Goal: Check status: Check status

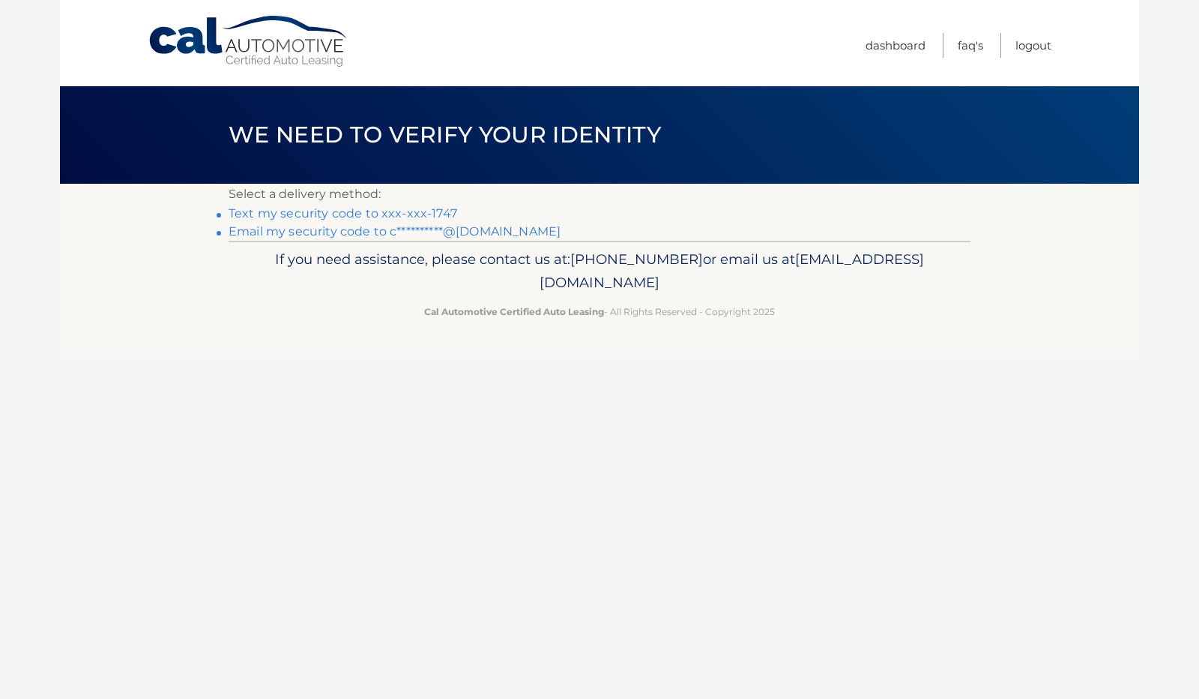
click at [402, 217] on link "Text my security code to xxx-xxx-1747" at bounding box center [343, 213] width 229 height 14
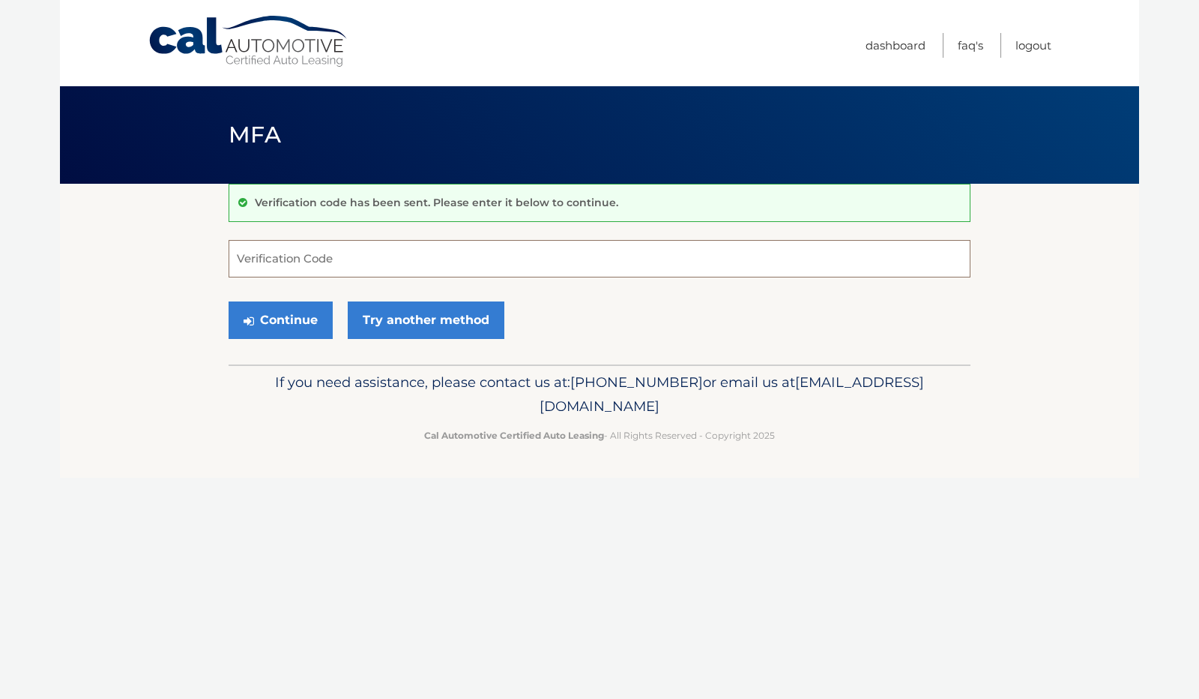
click at [373, 245] on input "Verification Code" at bounding box center [600, 258] width 742 height 37
type input "455275"
click at [307, 314] on button "Continue" at bounding box center [281, 319] width 104 height 37
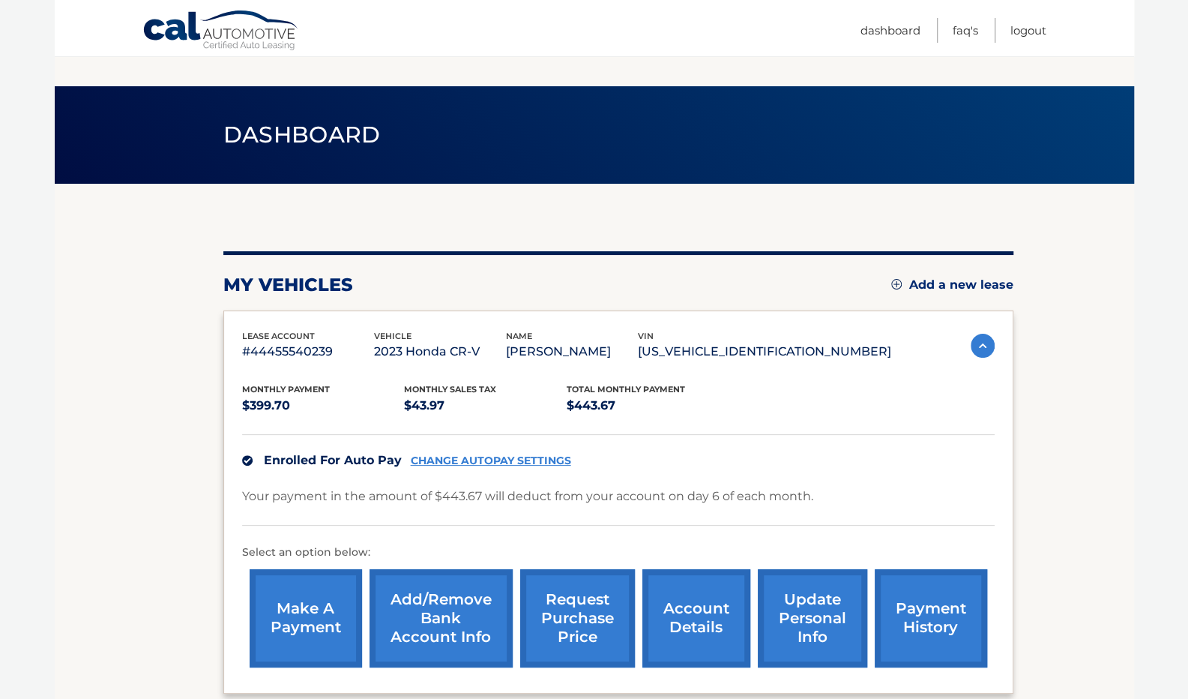
scroll to position [127, 0]
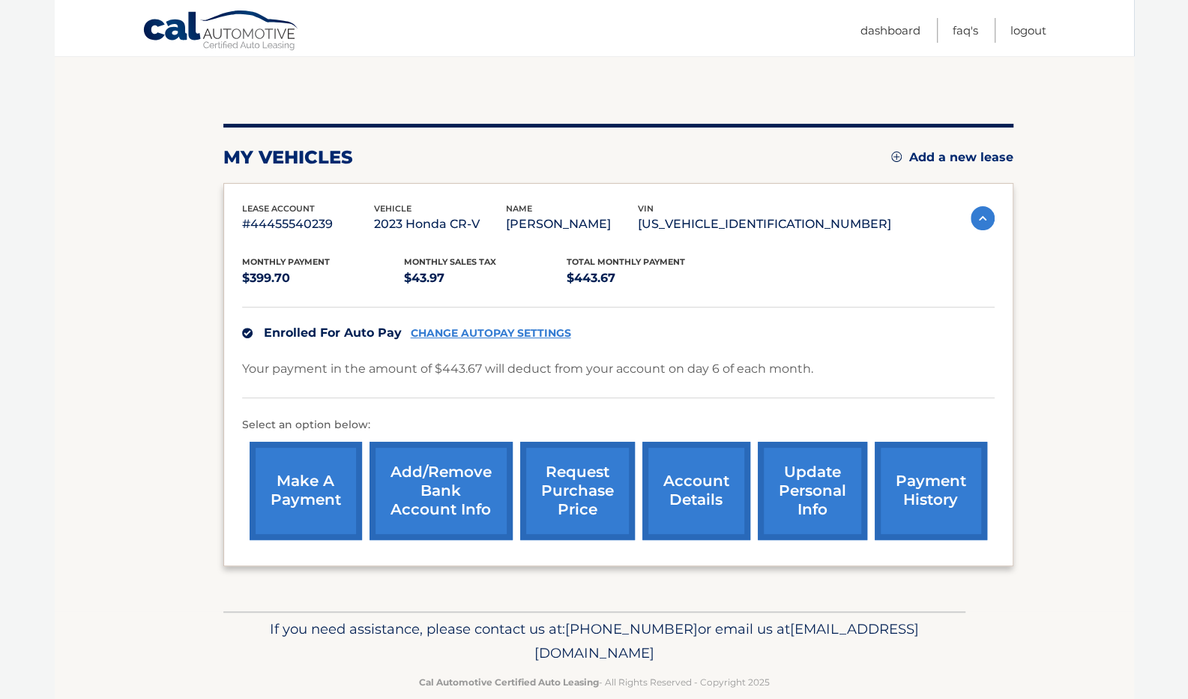
click at [687, 477] on link "account details" at bounding box center [696, 490] width 108 height 98
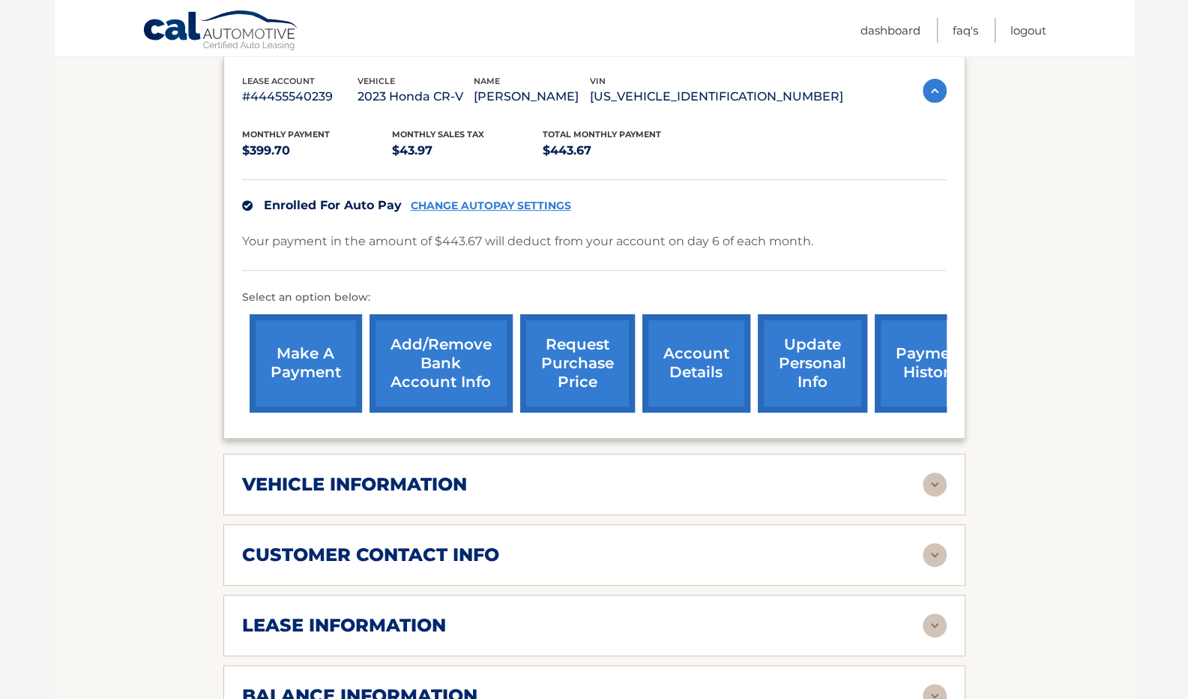
scroll to position [367, 0]
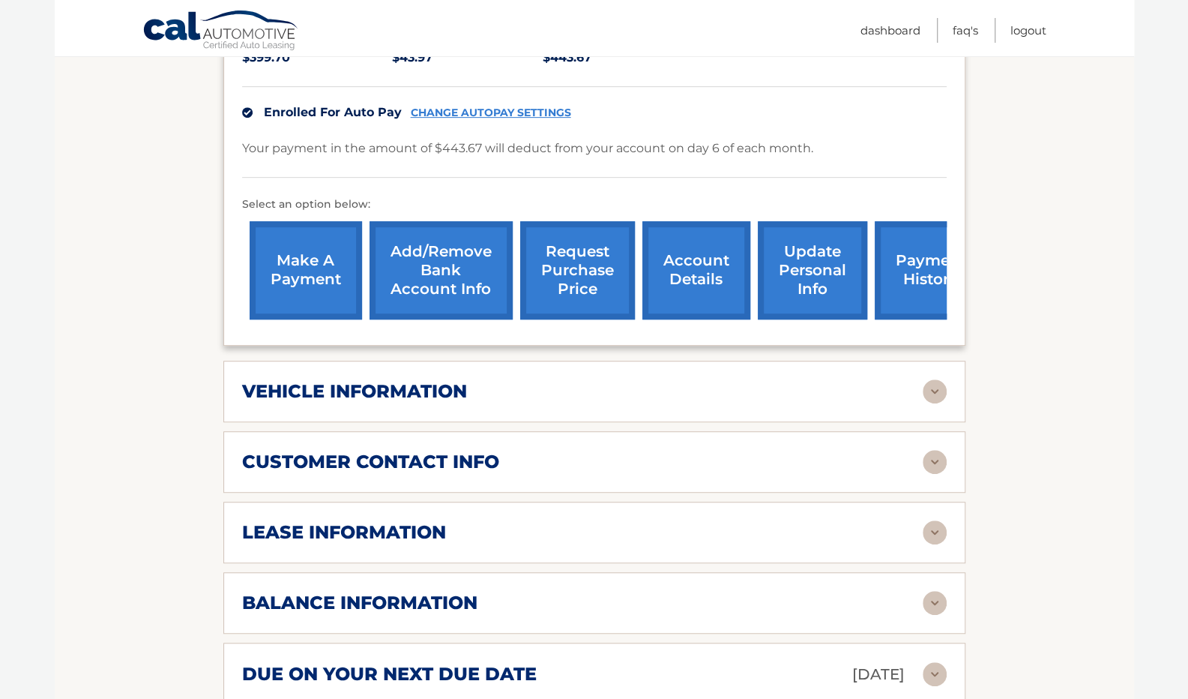
click at [940, 405] on div "vehicle information vehicle Year 2023 vehicle make Honda vehicle model CR-V veh…" at bounding box center [594, 391] width 742 height 61
click at [939, 398] on img at bounding box center [935, 391] width 24 height 24
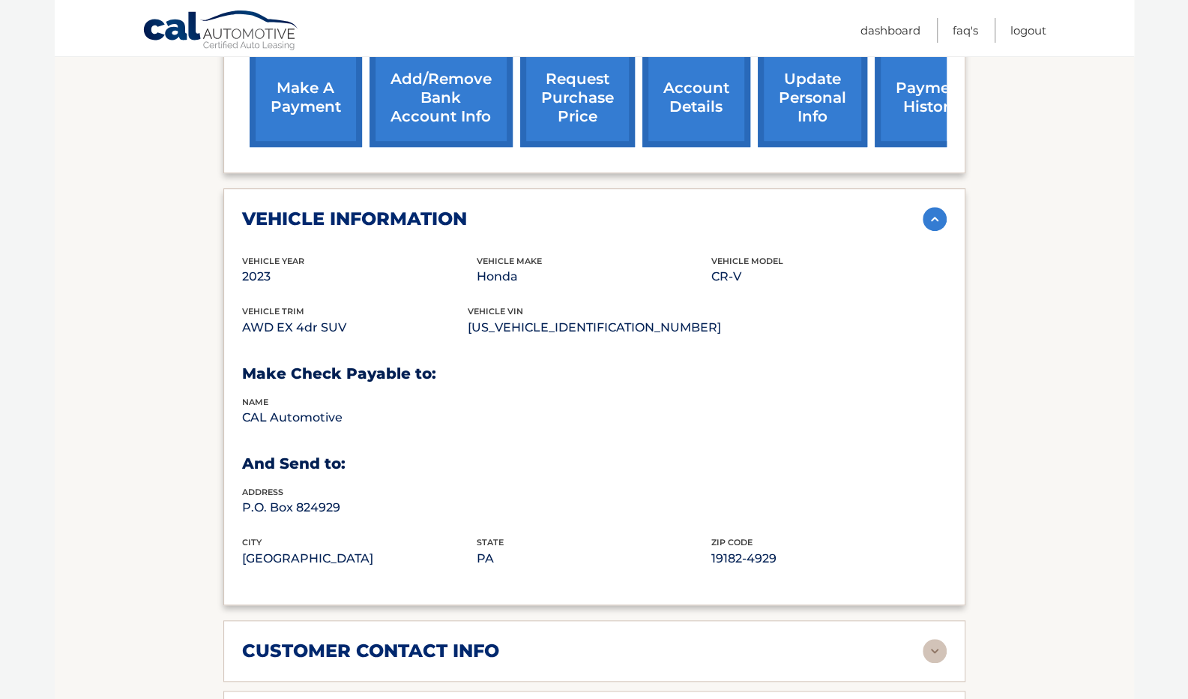
scroll to position [528, 0]
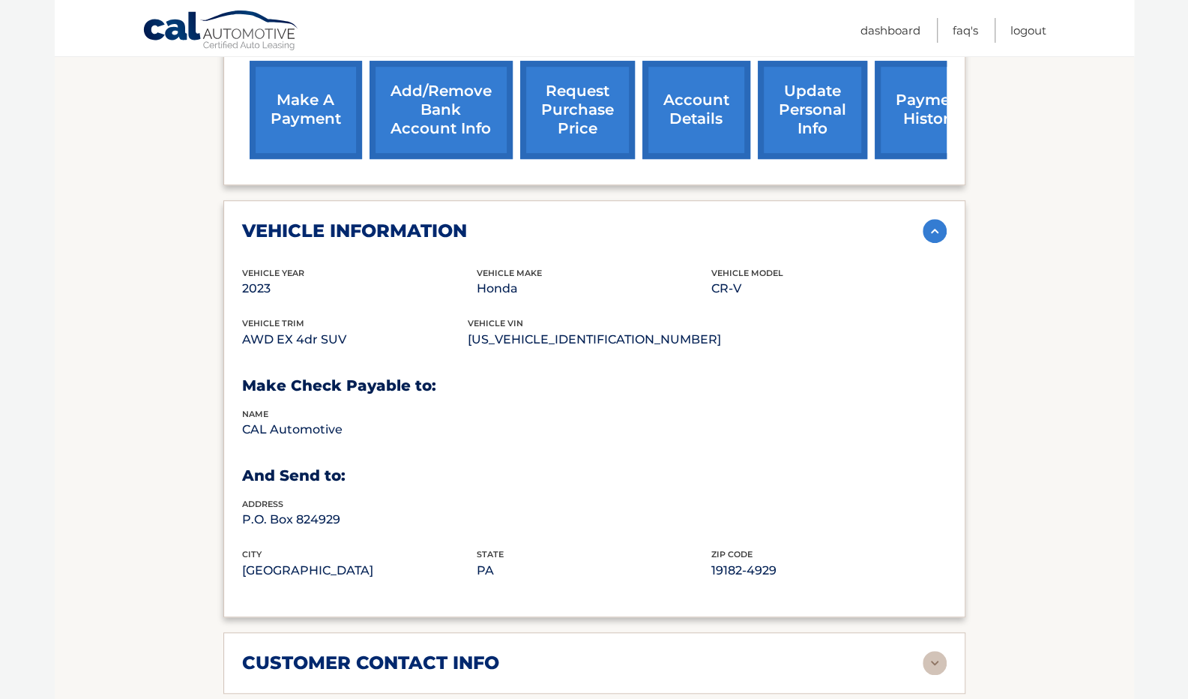
click at [928, 226] on img at bounding box center [935, 231] width 24 height 24
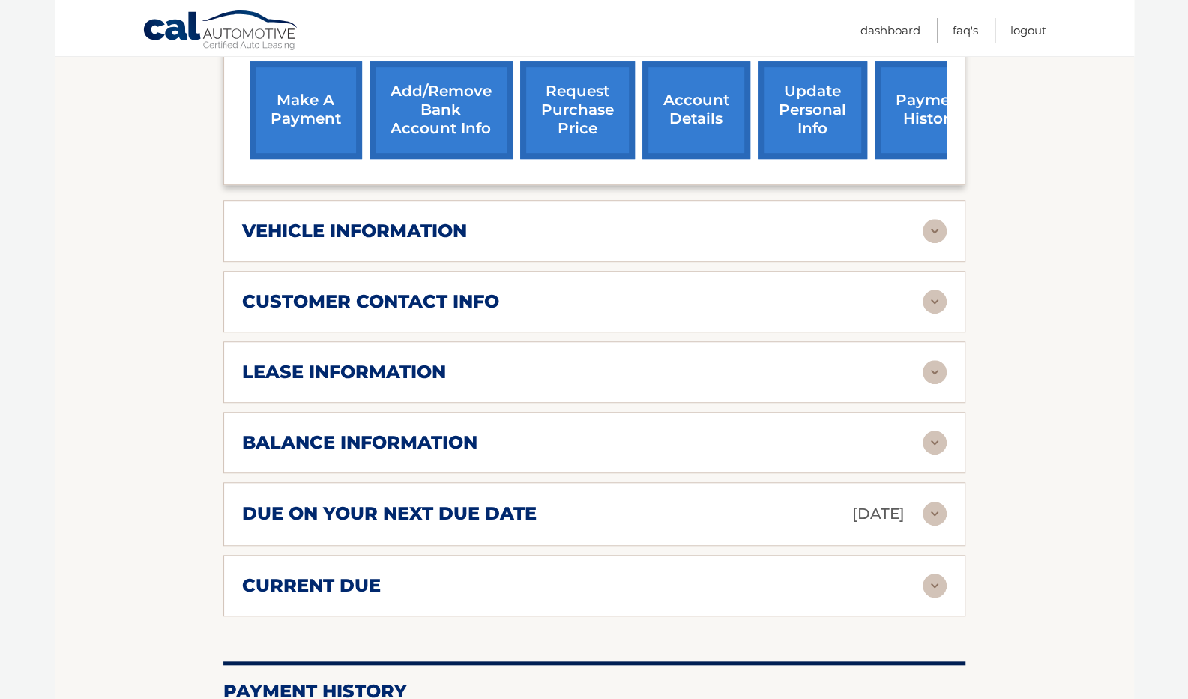
click at [932, 294] on img at bounding box center [935, 301] width 24 height 24
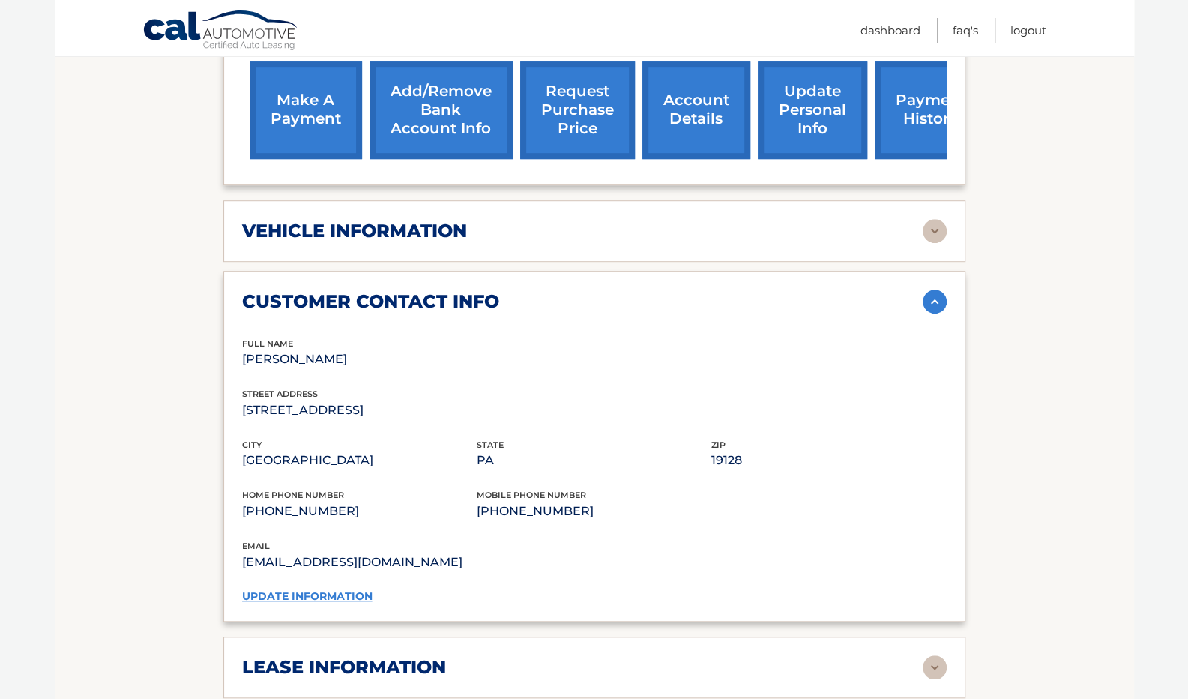
click at [932, 294] on img at bounding box center [935, 301] width 24 height 24
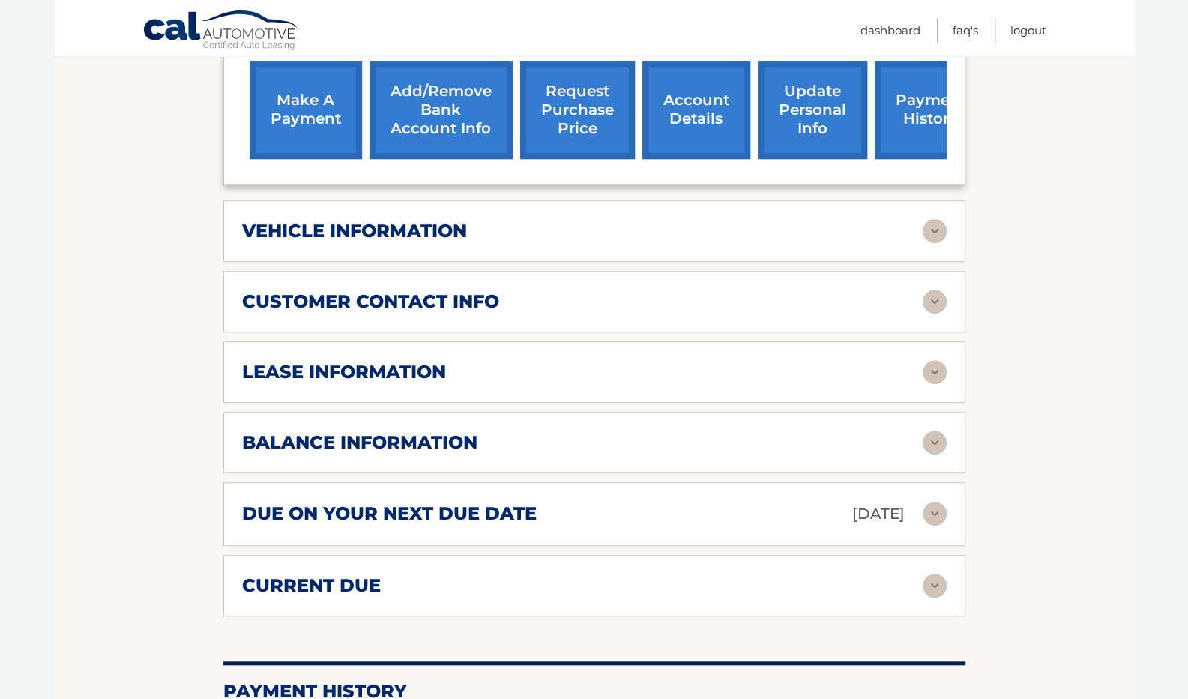
click at [926, 378] on img at bounding box center [935, 372] width 24 height 24
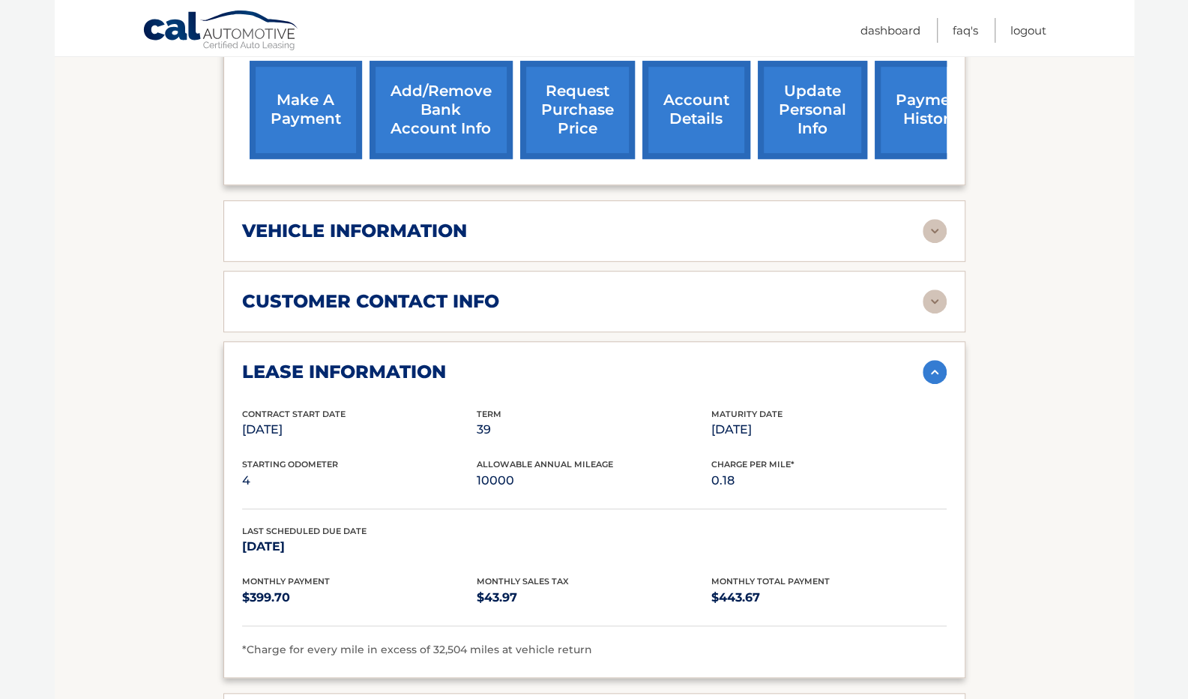
scroll to position [633, 0]
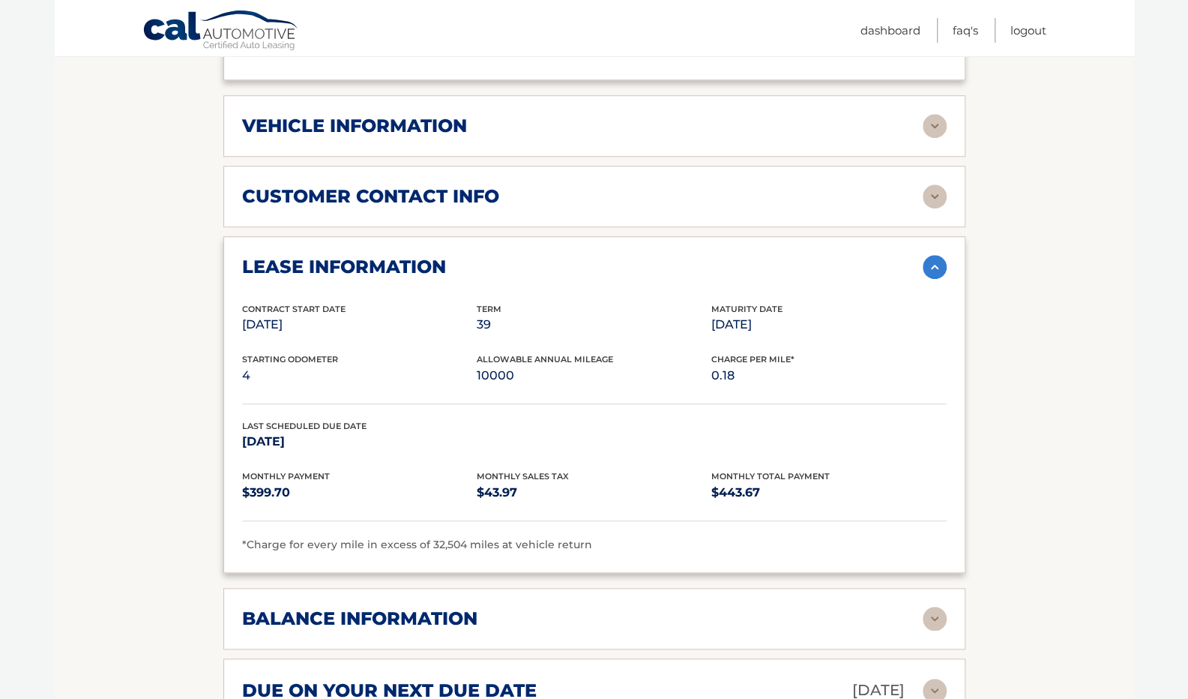
click at [928, 268] on img at bounding box center [935, 267] width 24 height 24
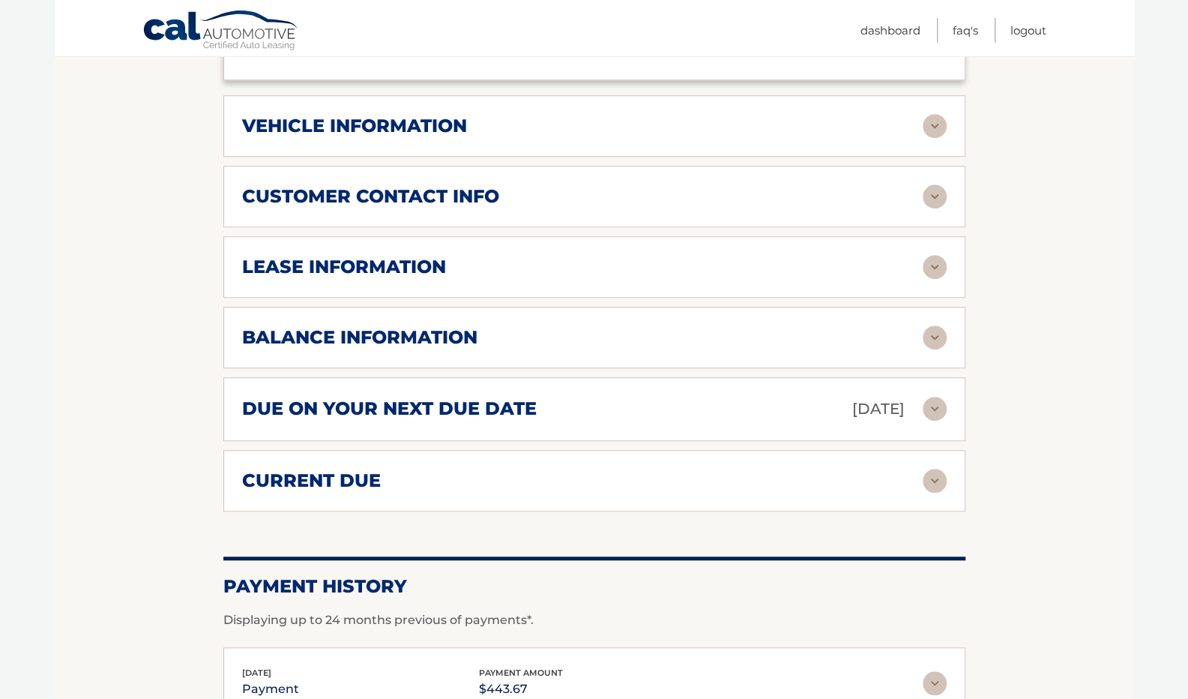
click at [908, 331] on div "balance information" at bounding box center [582, 337] width 681 height 22
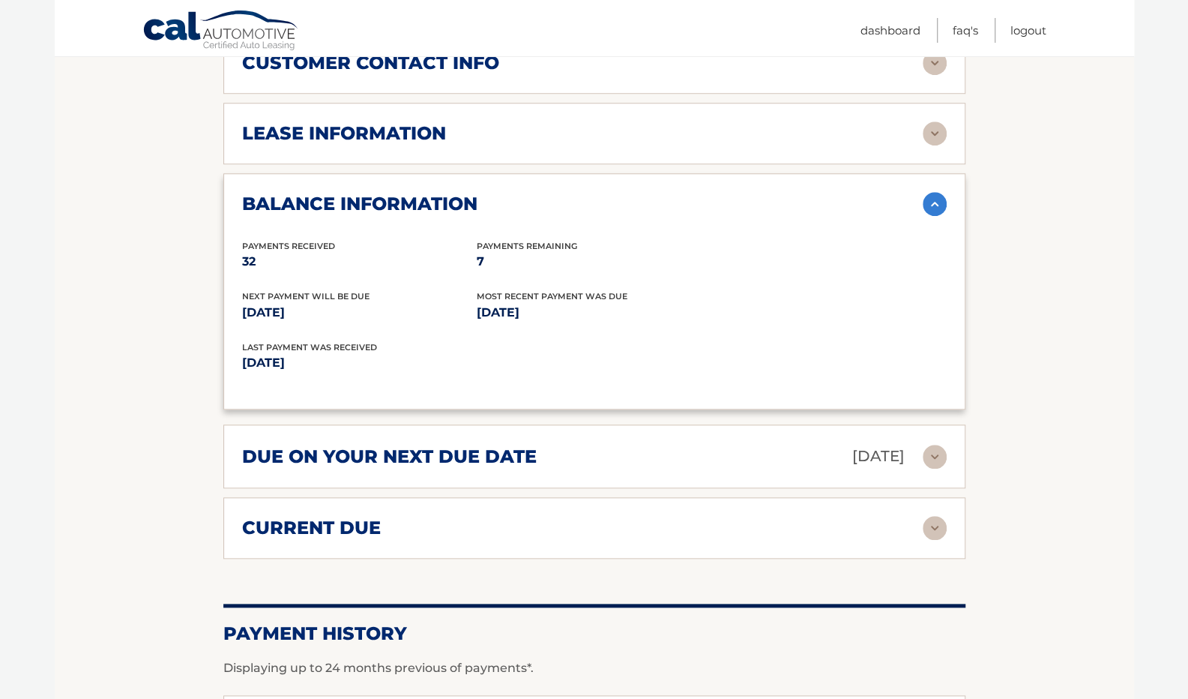
scroll to position [775, 0]
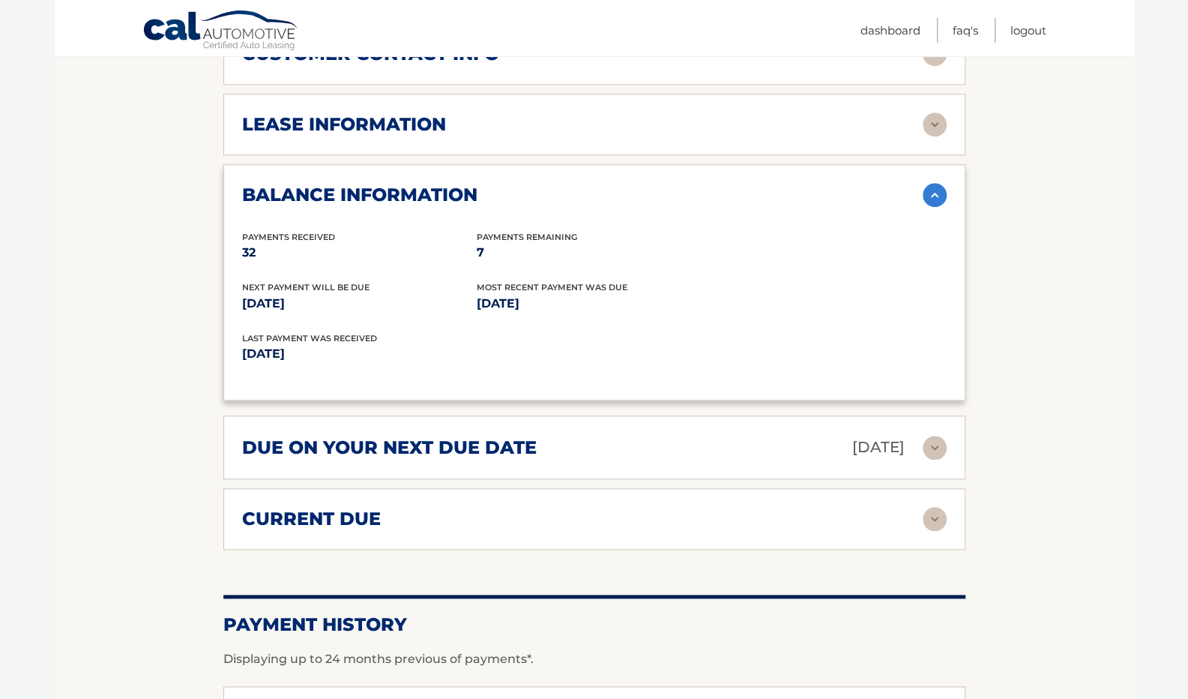
click at [896, 524] on div "current due" at bounding box center [582, 518] width 681 height 22
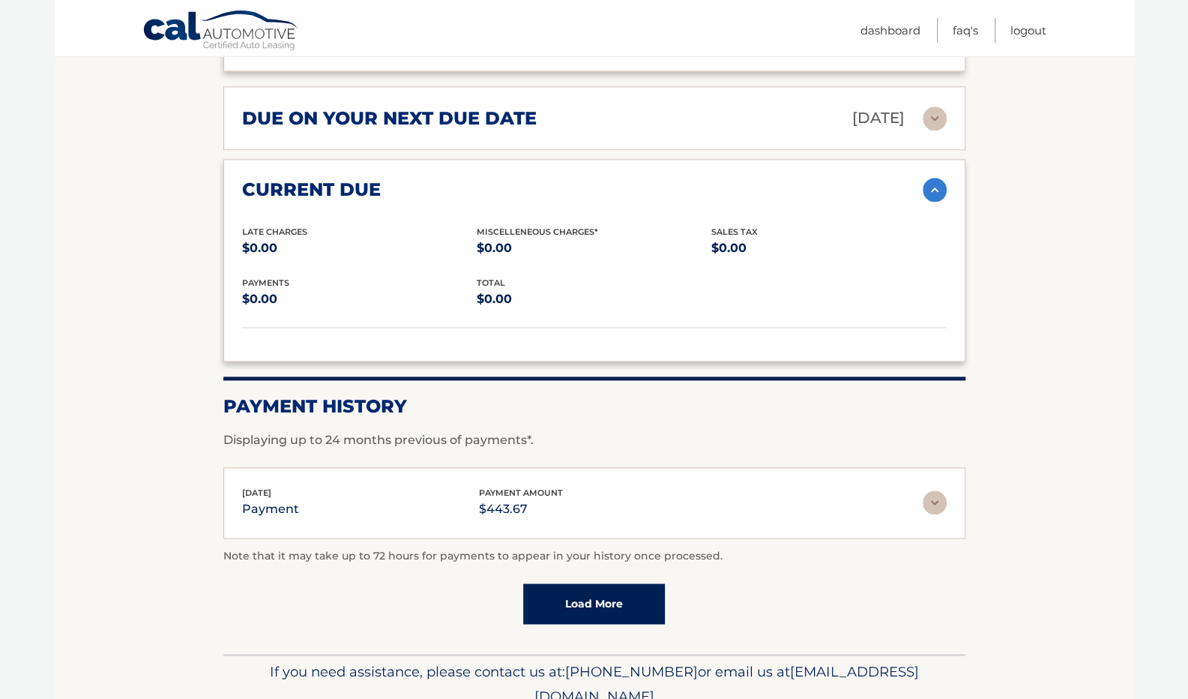
scroll to position [1165, 0]
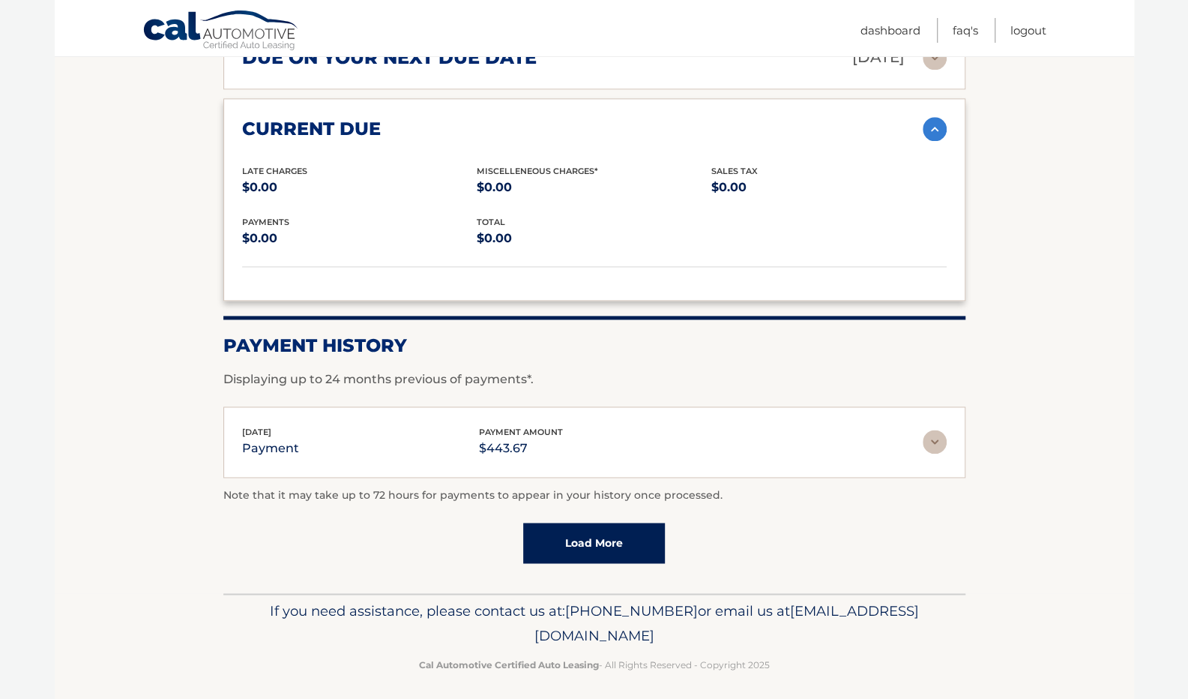
click at [651, 528] on link "Load More" at bounding box center [594, 542] width 142 height 40
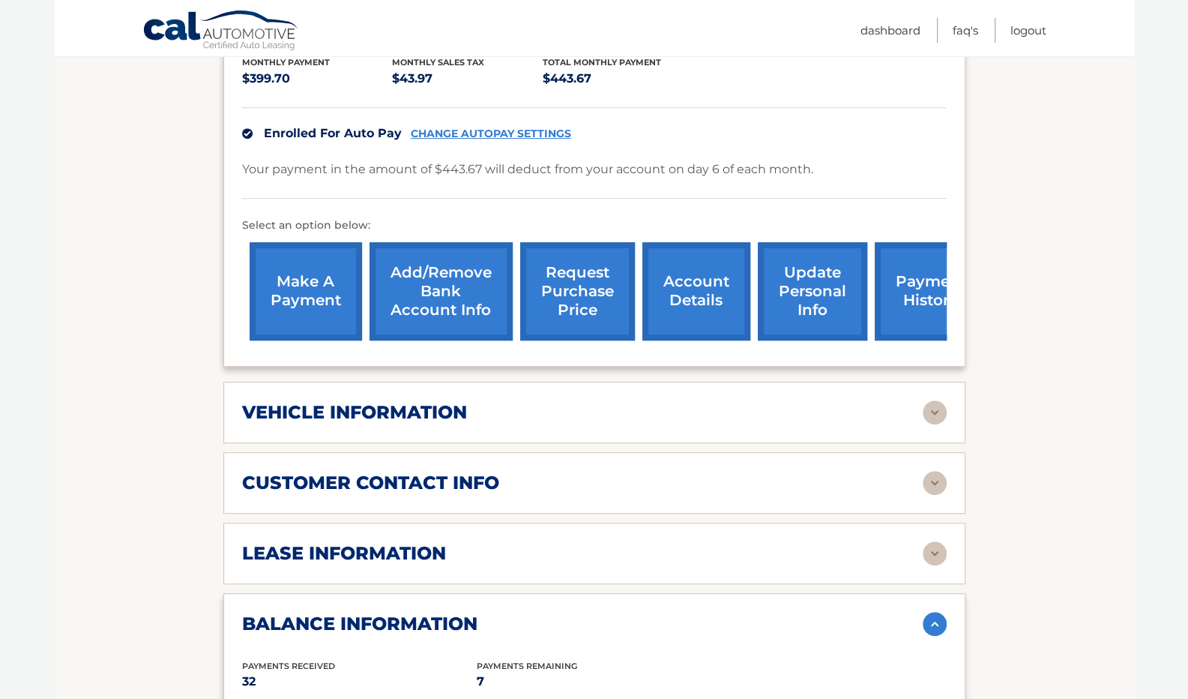
scroll to position [238, 0]
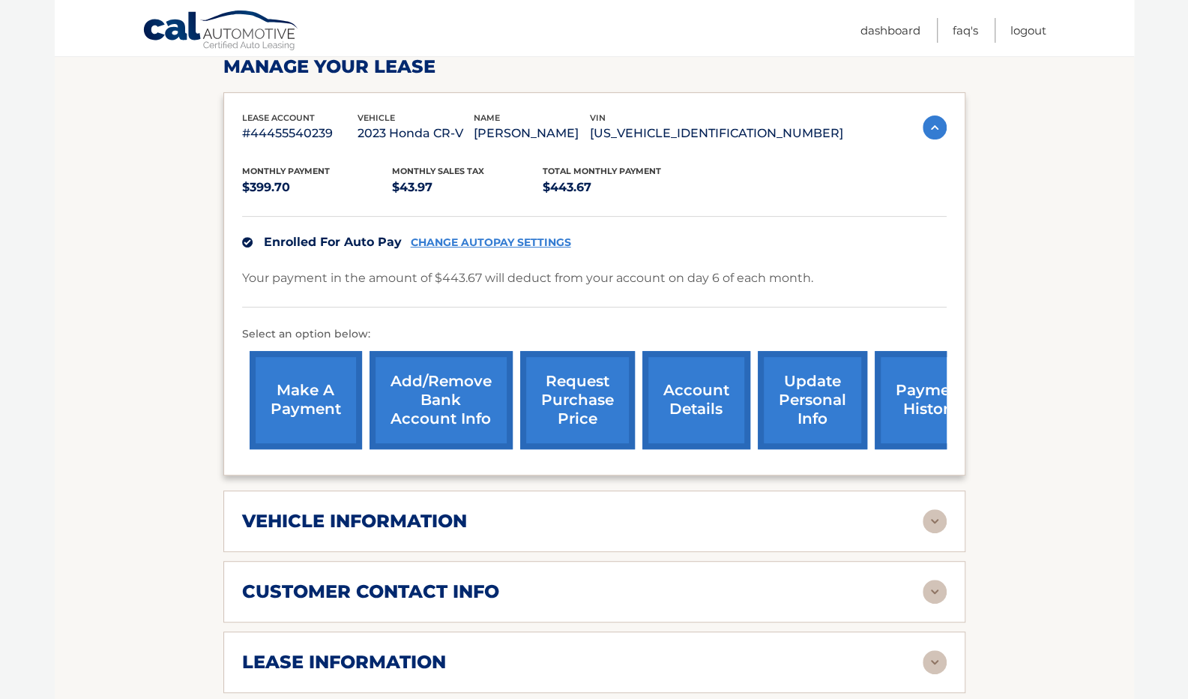
click at [555, 389] on link "request purchase price" at bounding box center [577, 400] width 115 height 98
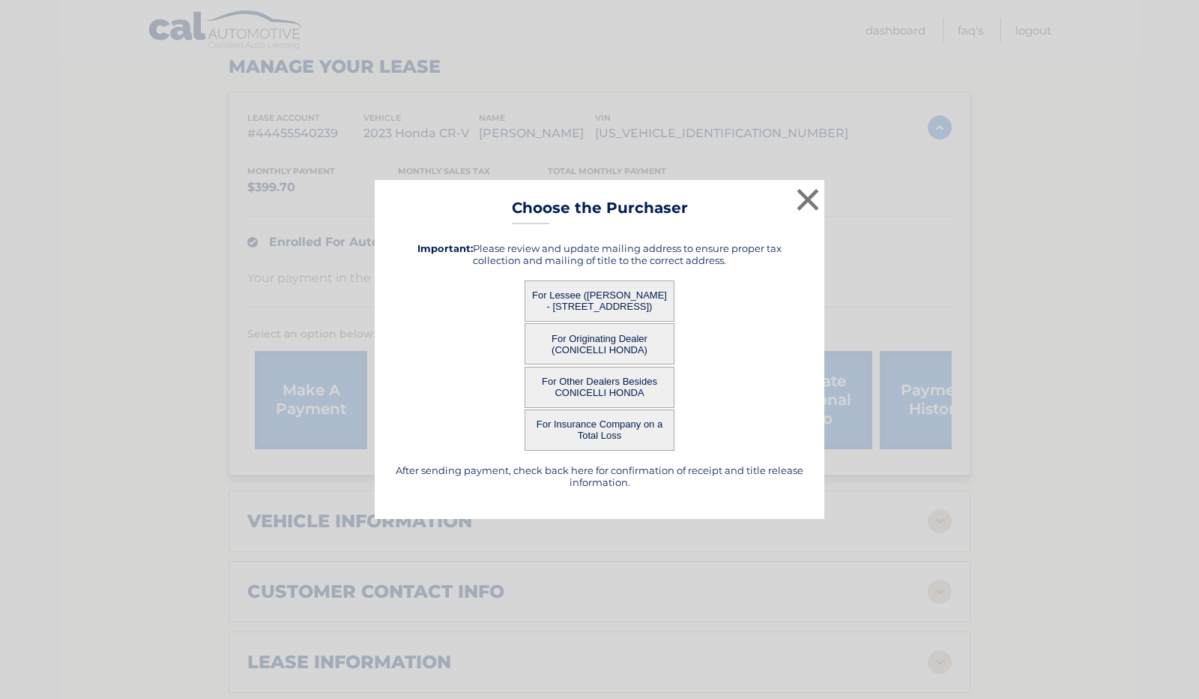
click at [602, 282] on button "For Lessee (COREY MACDONALD - 831 GREEN VALLEY DR, , PHILADELPHIA, PA 19128)" at bounding box center [600, 300] width 150 height 41
click at [616, 305] on button "For Lessee (COREY MACDONALD - 831 GREEN VALLEY DR, , PHILADELPHIA, PA 19128)" at bounding box center [600, 300] width 150 height 41
click at [812, 202] on button "×" at bounding box center [808, 199] width 30 height 30
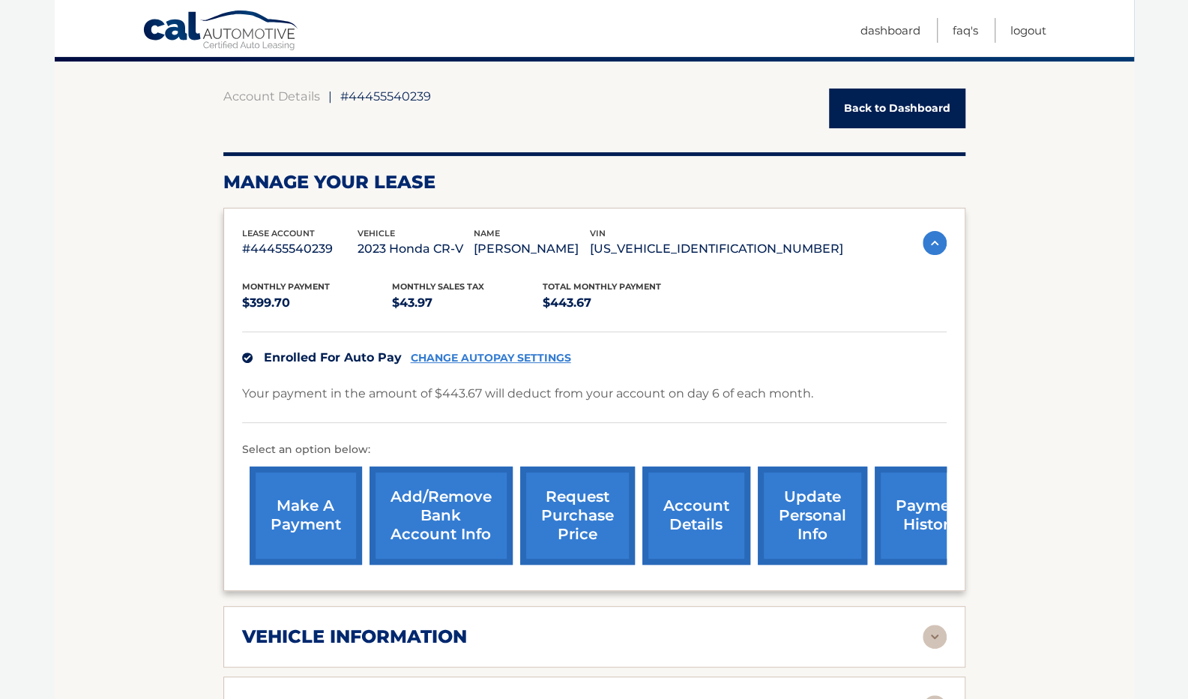
scroll to position [118, 0]
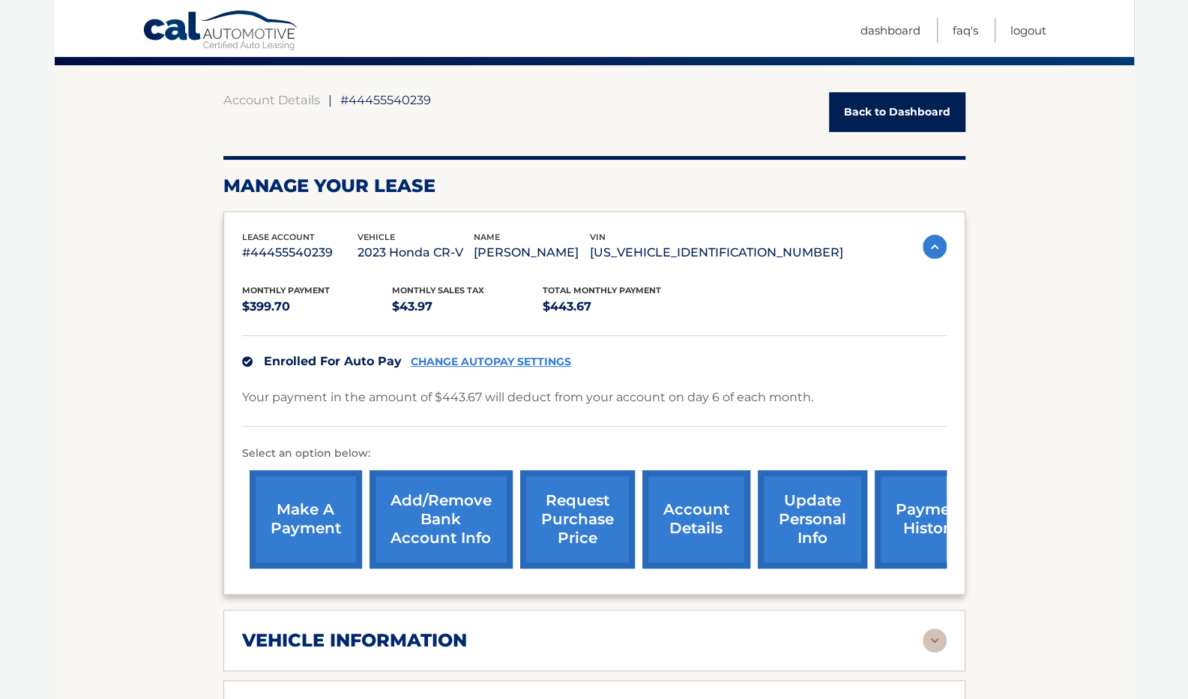
click at [929, 242] on img at bounding box center [935, 247] width 24 height 24
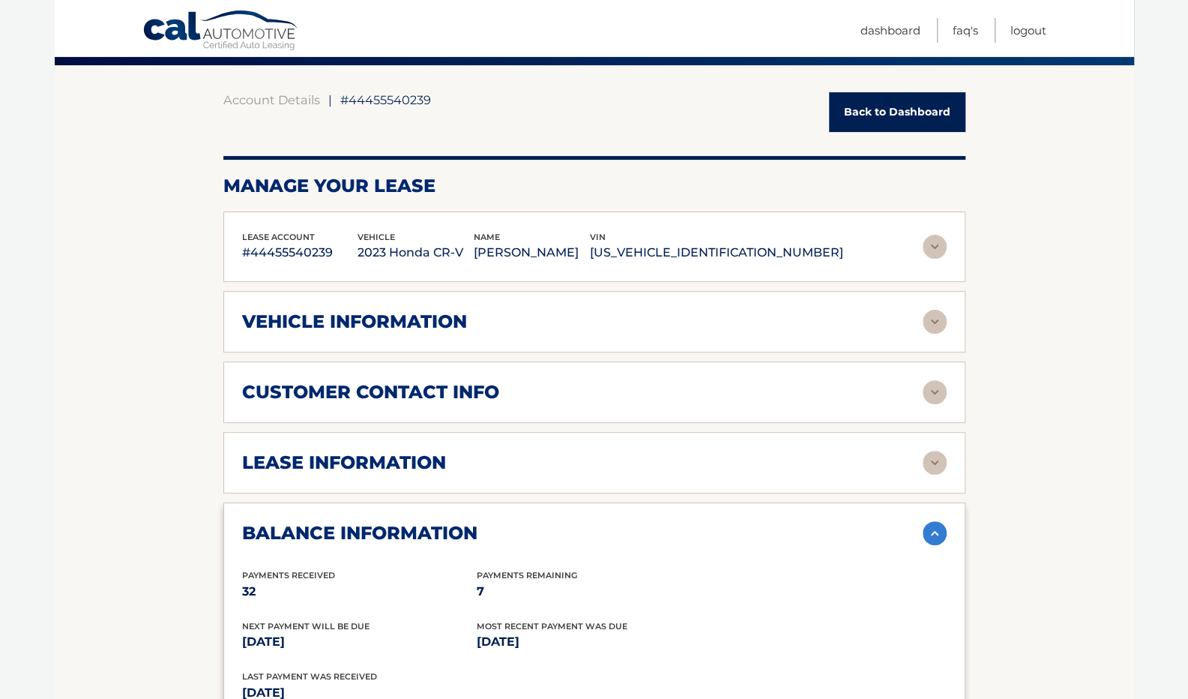
click at [947, 533] on div "balance information Payments Received 32 Payments Remaining 7 Next Payment will…" at bounding box center [594, 620] width 742 height 237
click at [941, 533] on img at bounding box center [935, 533] width 24 height 24
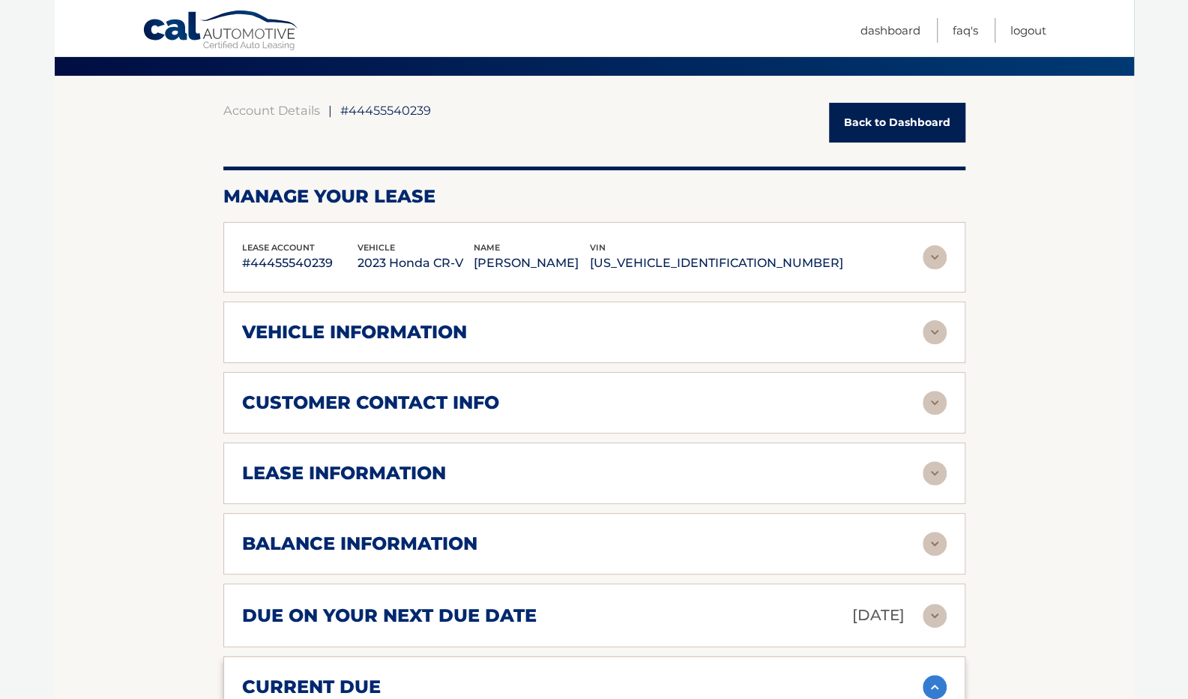
scroll to position [103, 0]
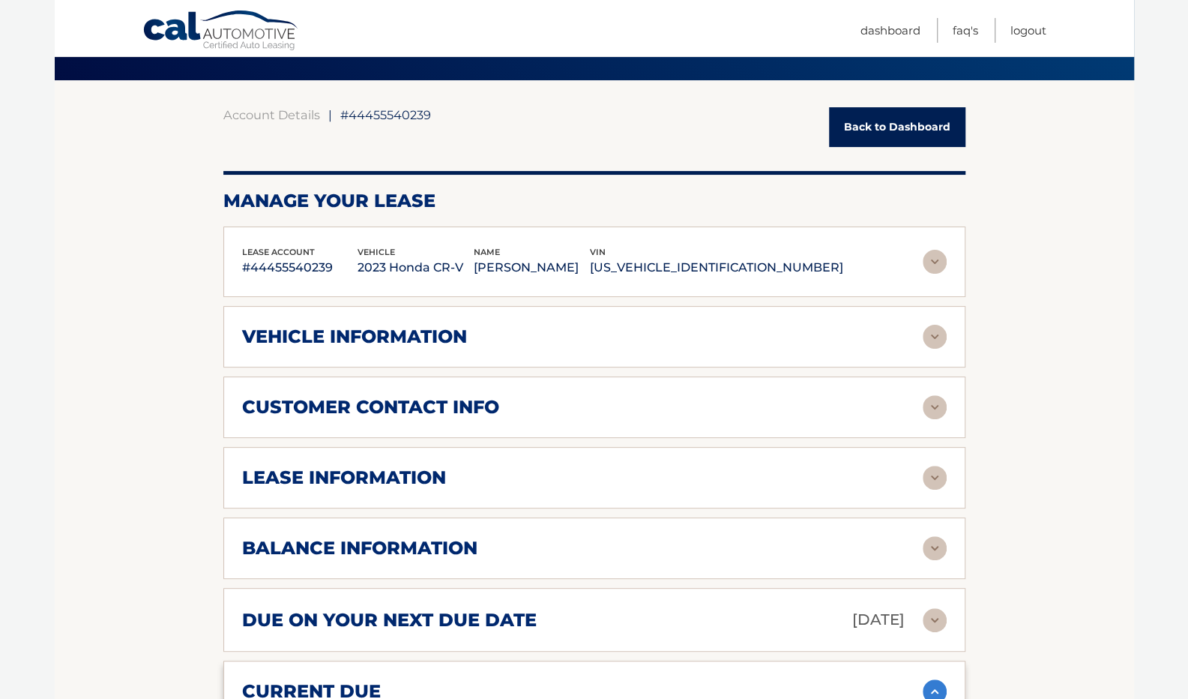
click at [518, 481] on div "lease information" at bounding box center [582, 477] width 681 height 22
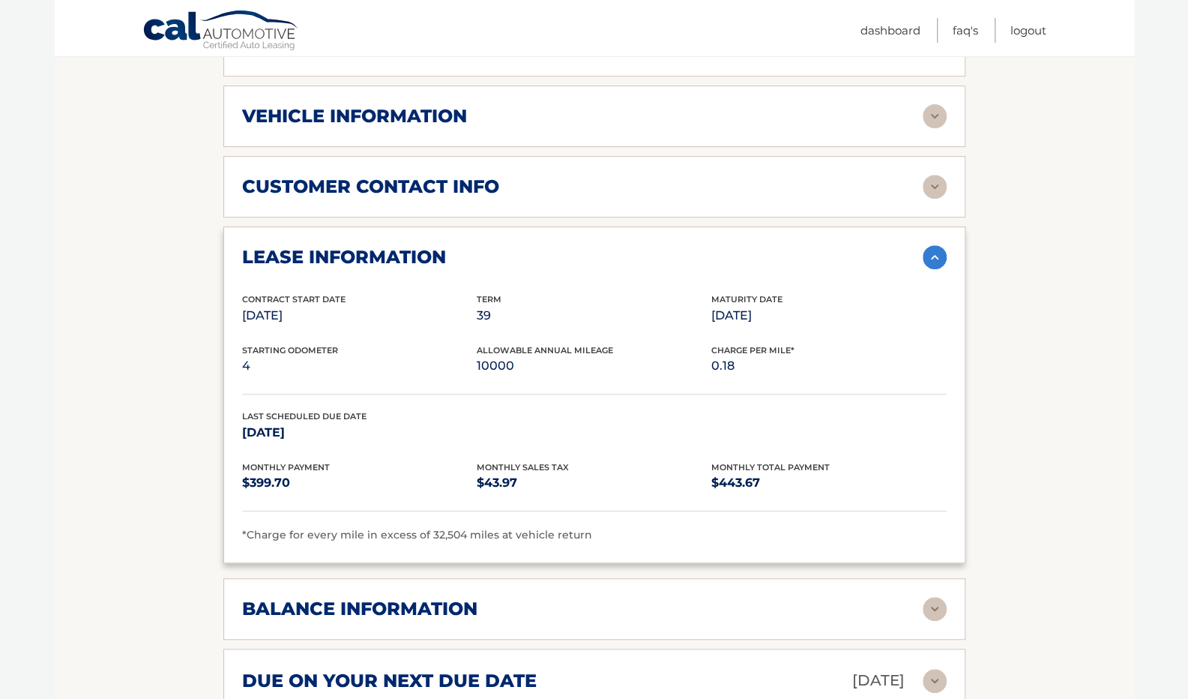
scroll to position [330, 0]
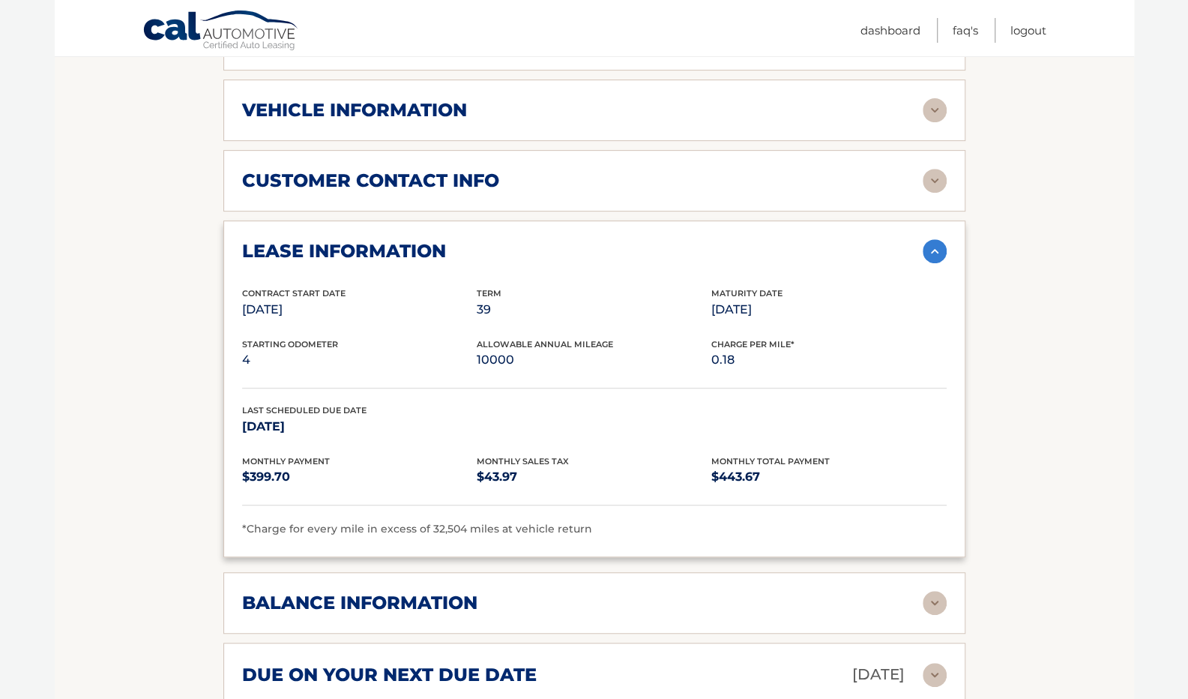
click at [931, 254] on img at bounding box center [935, 251] width 24 height 24
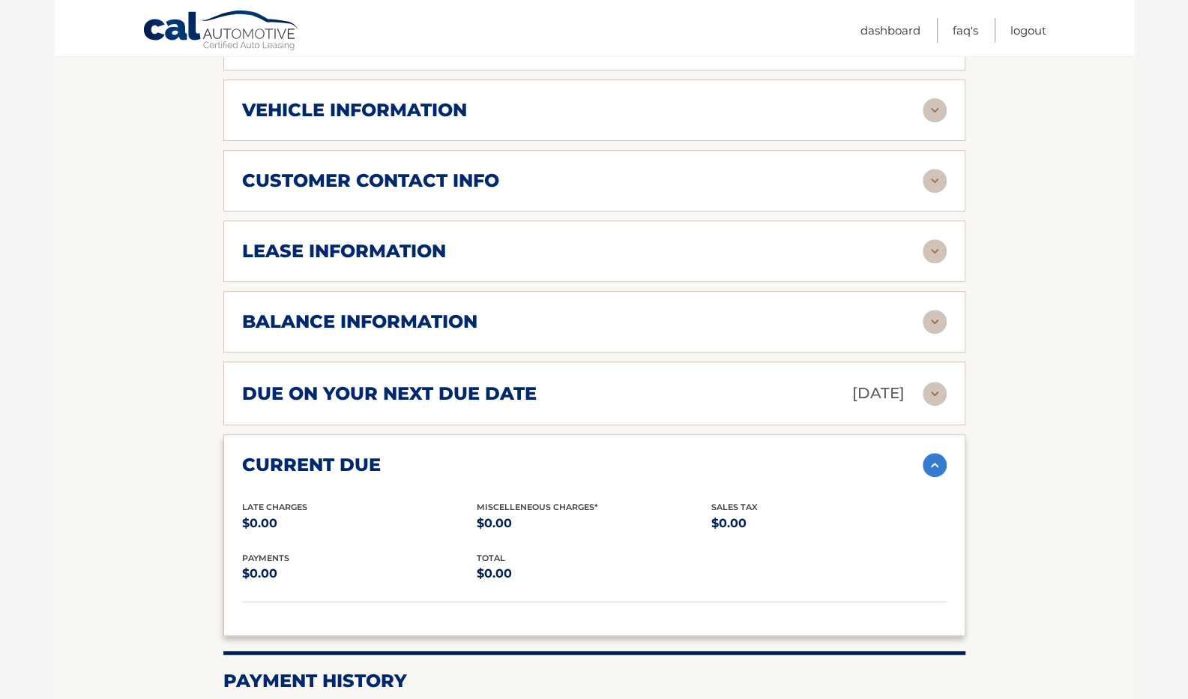
click at [606, 337] on div "balance information Payments Received 32 Payments Remaining 7 Next Payment will…" at bounding box center [594, 321] width 742 height 61
click at [613, 320] on div "balance information" at bounding box center [582, 321] width 681 height 22
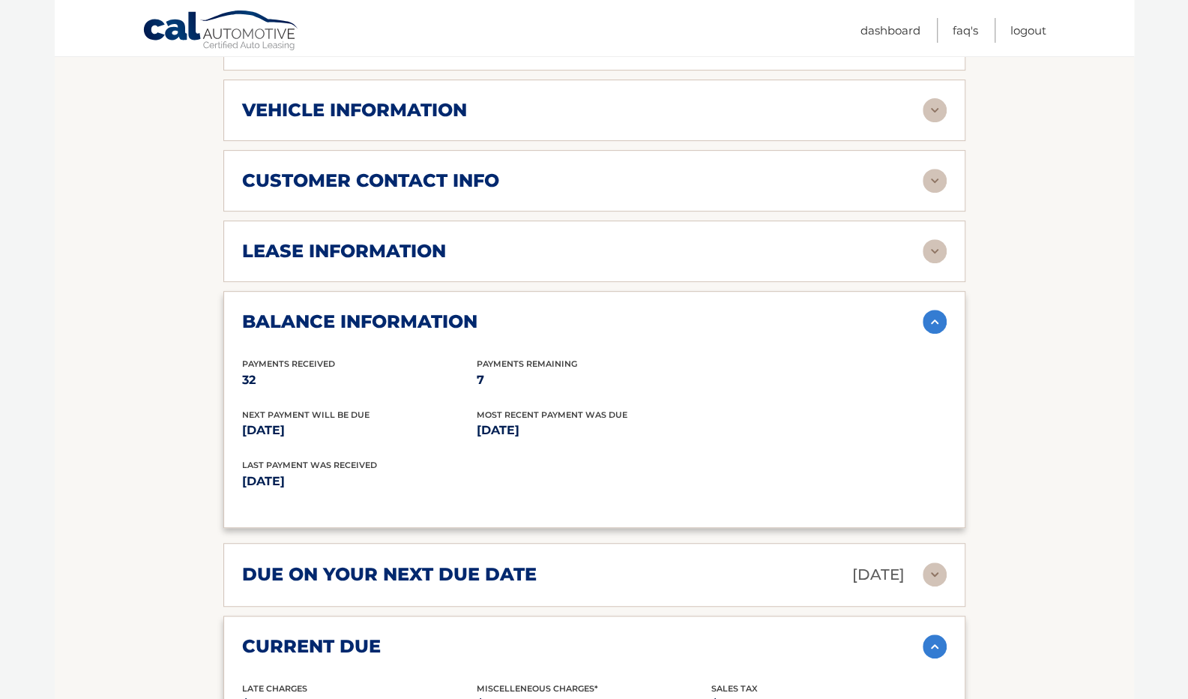
click at [800, 319] on div "balance information" at bounding box center [582, 321] width 681 height 22
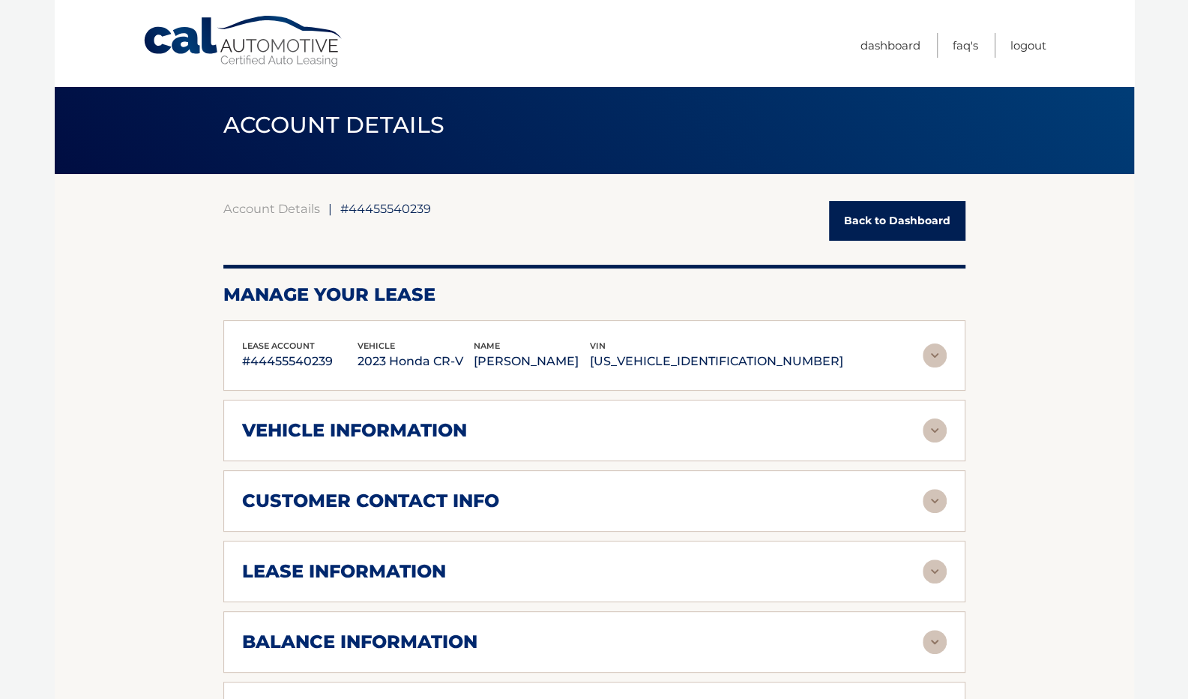
scroll to position [0, 0]
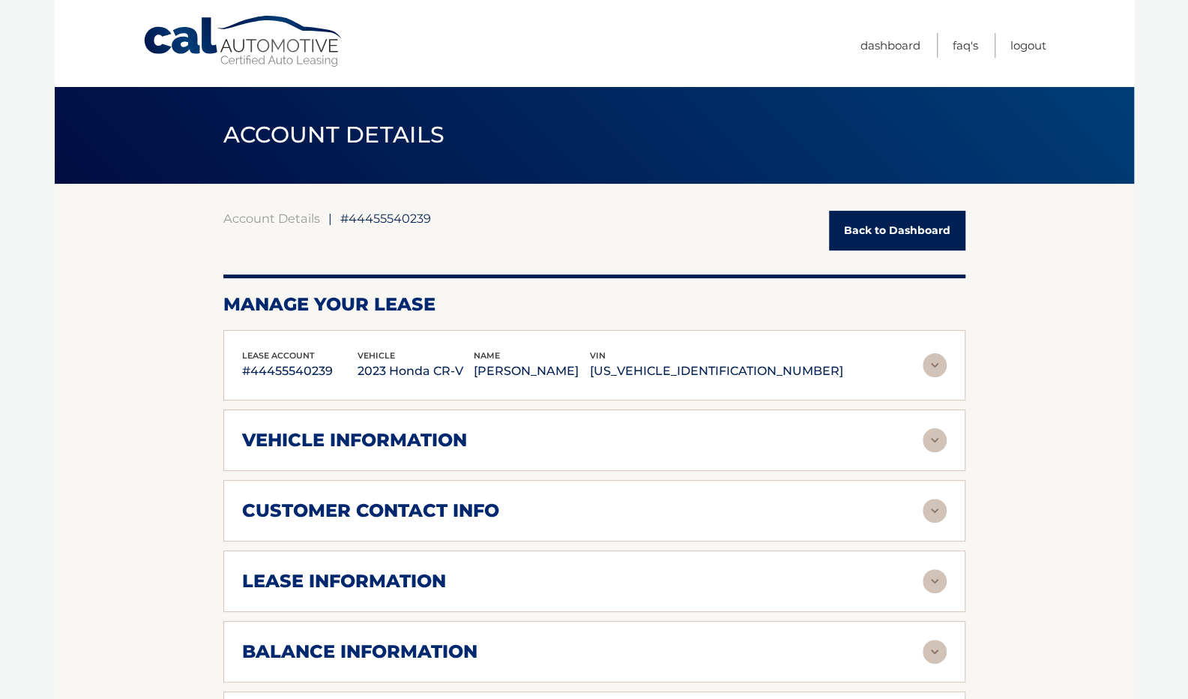
click at [531, 432] on div "vehicle information" at bounding box center [582, 440] width 681 height 22
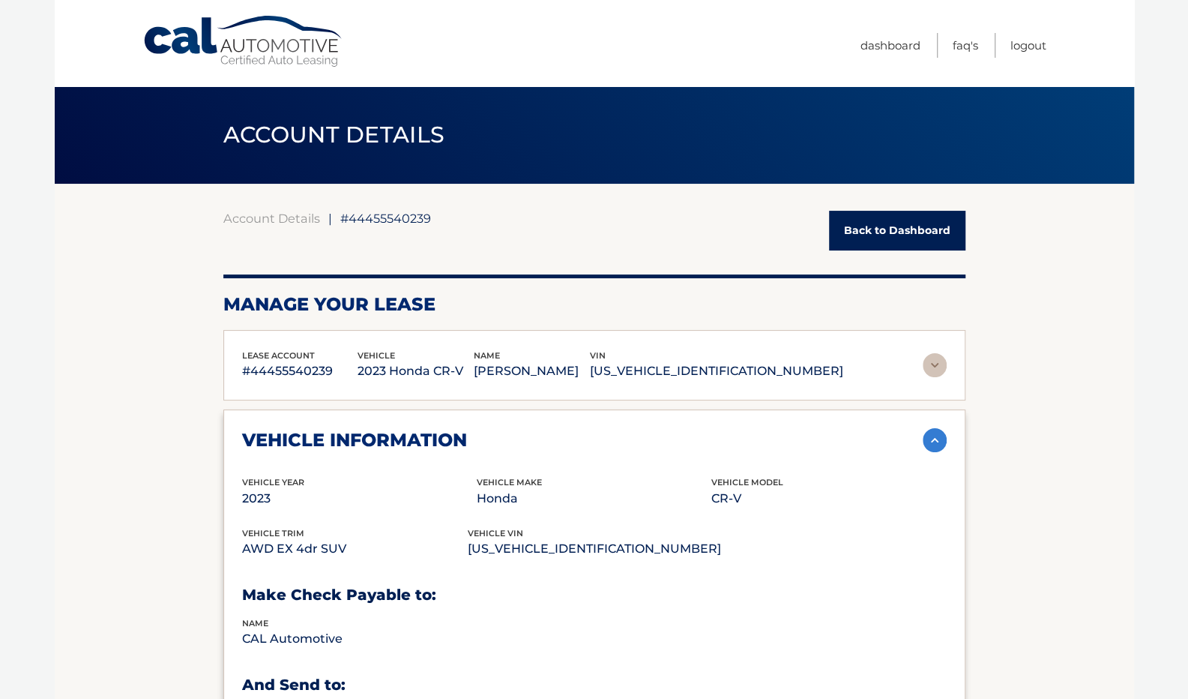
click at [565, 379] on p "COREY MACDONALD" at bounding box center [532, 371] width 116 height 21
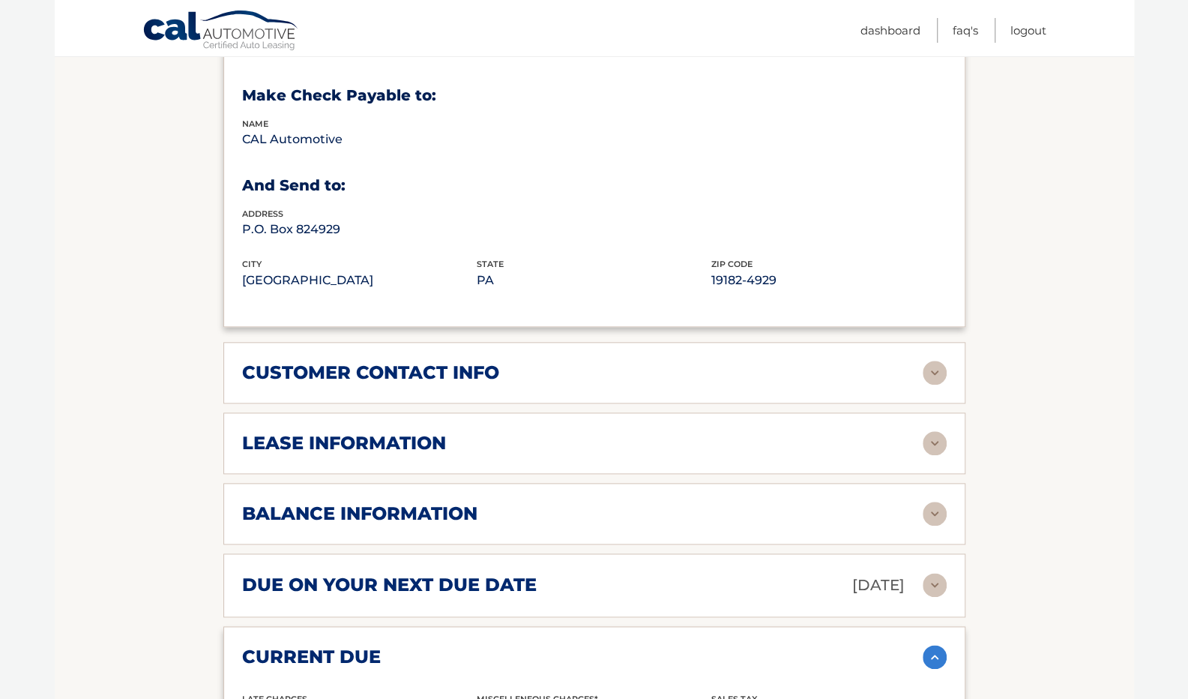
scroll to position [832, 0]
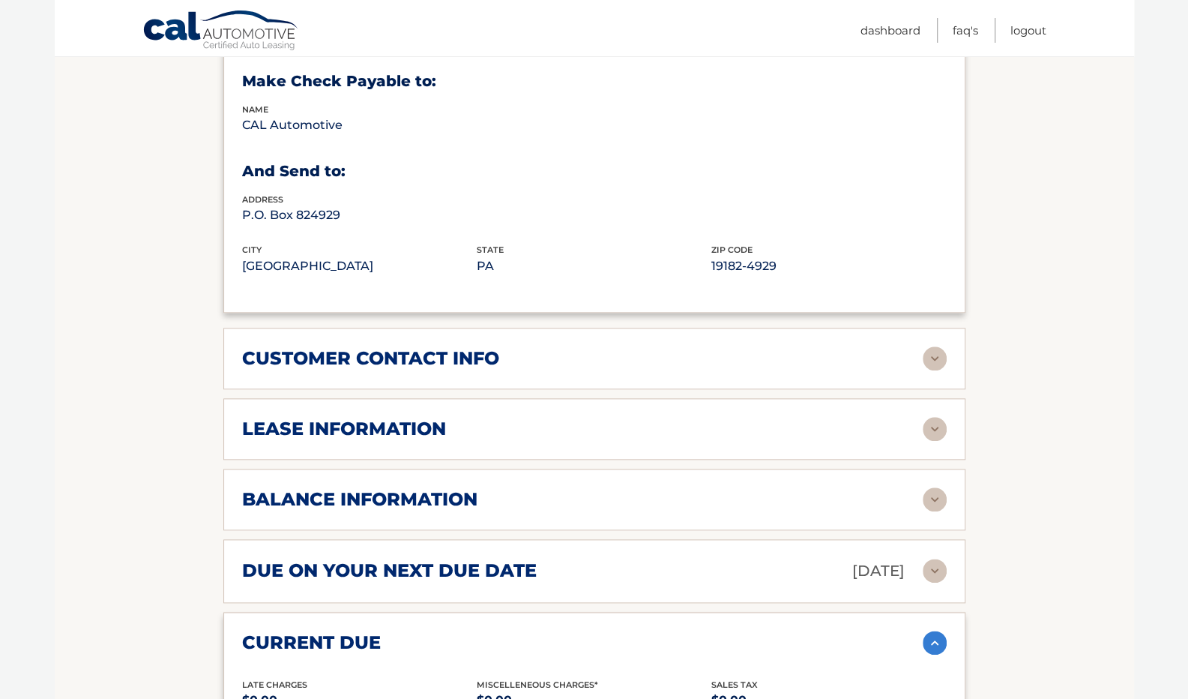
click at [579, 362] on div "customer contact info" at bounding box center [582, 358] width 681 height 22
